Goal: Information Seeking & Learning: Learn about a topic

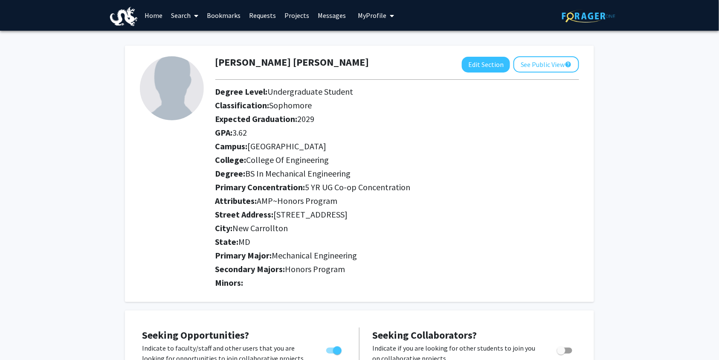
click at [224, 13] on link "Bookmarks" at bounding box center [224, 15] width 42 height 30
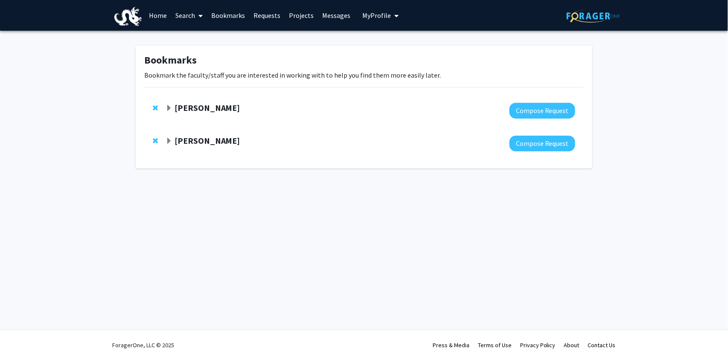
click at [364, 141] on div at bounding box center [371, 144] width 410 height 16
click at [190, 140] on strong "[PERSON_NAME]" at bounding box center [207, 140] width 66 height 11
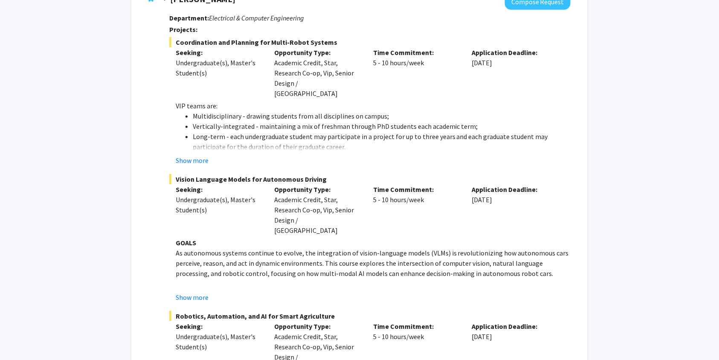
scroll to position [137, 0]
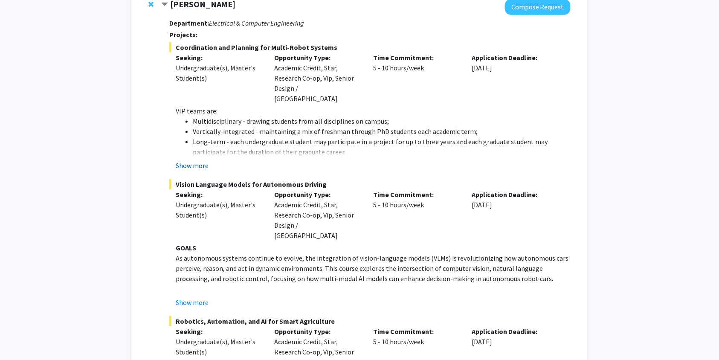
click at [194, 160] on button "Show more" at bounding box center [192, 165] width 33 height 10
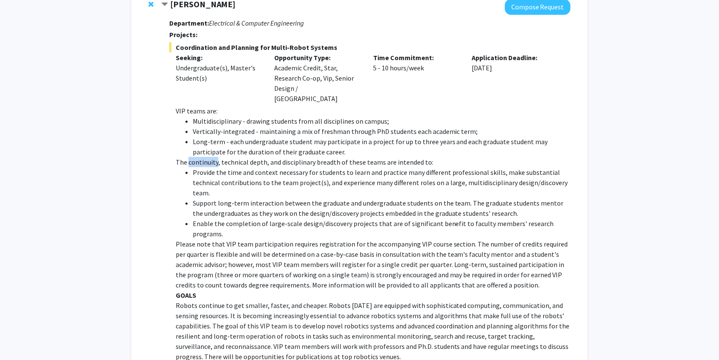
click at [194, 157] on p "The continuity, technical depth, and disciplinary breadth of these teams are in…" at bounding box center [373, 162] width 395 height 10
click at [218, 172] on li "Provide the time and context necessary for students to learn and practice many …" at bounding box center [382, 182] width 378 height 31
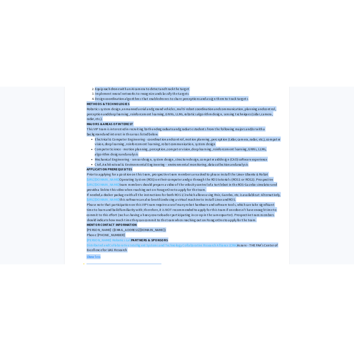
scroll to position [799, 0]
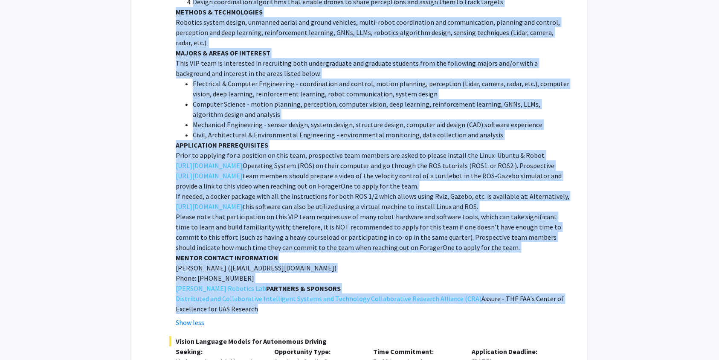
drag, startPoint x: 176, startPoint y: 81, endPoint x: 388, endPoint y: 284, distance: 293.6
copy div "VIP teams are: Multidisciplinary - drawing students from all disciplines on cam…"
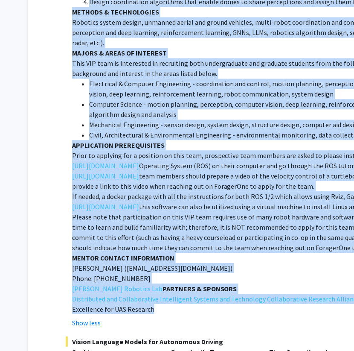
click at [179, 119] on li "Mechanical Engineering - sensor design, system design, structure design, comput…" at bounding box center [278, 124] width 378 height 10
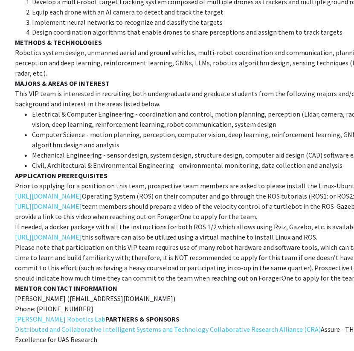
scroll to position [768, 58]
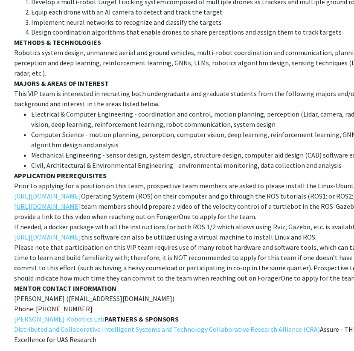
click at [81, 201] on link "[URL][DOMAIN_NAME]" at bounding box center [47, 206] width 67 height 10
